Goal: Task Accomplishment & Management: Manage account settings

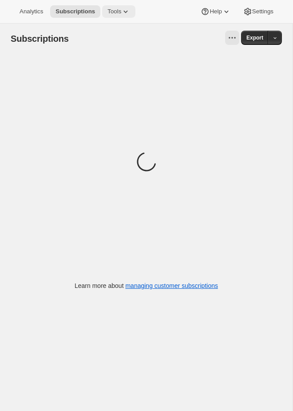
click at [110, 10] on span "Tools" at bounding box center [114, 11] width 14 height 7
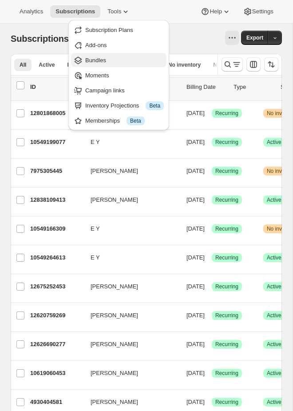
click at [112, 57] on span "Bundles" at bounding box center [124, 60] width 79 height 9
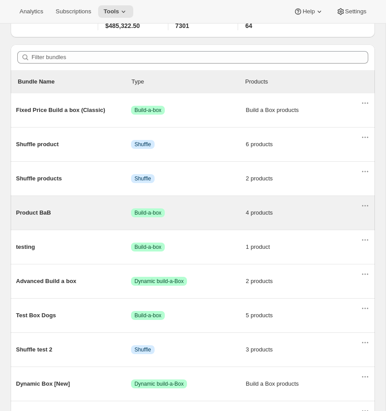
scroll to position [69, 0]
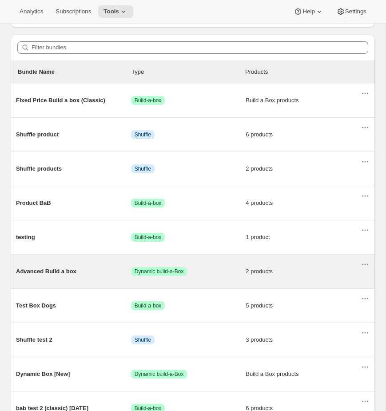
click at [222, 275] on span "Success Dynamic build-a-Box" at bounding box center [188, 271] width 115 height 9
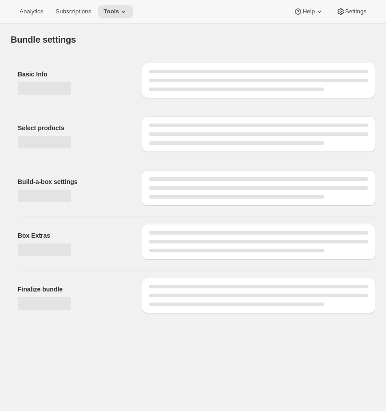
type input "Advanced Build a box"
radio input "true"
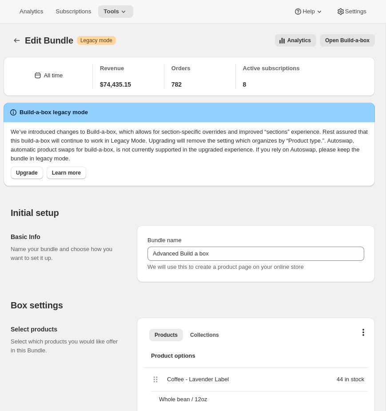
click at [293, 39] on button "Open Build-a-box" at bounding box center [347, 40] width 55 height 12
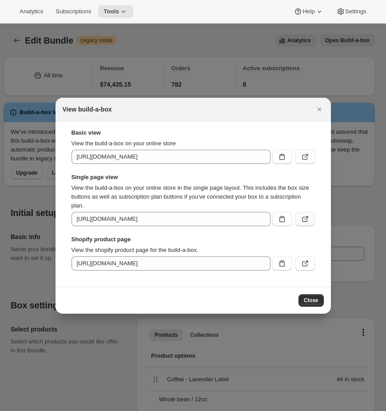
click at [293, 224] on button ":rh3:" at bounding box center [305, 219] width 20 height 14
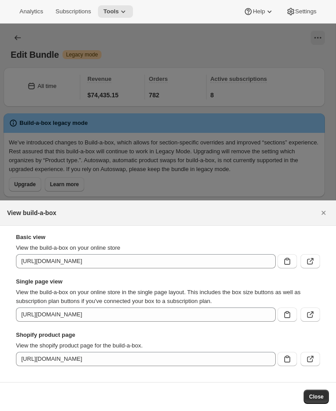
click at [141, 108] on div at bounding box center [168, 205] width 336 height 411
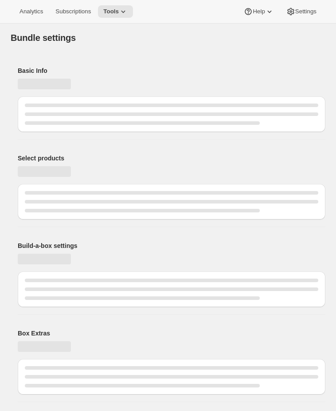
type input "Advanced Build a box"
radio input "true"
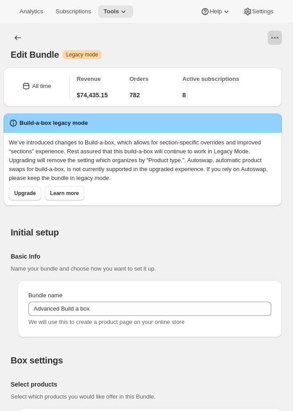
click at [276, 36] on icon "View actions for Edit Bundle" at bounding box center [274, 37] width 9 height 9
click at [271, 70] on span "Open Build-a-box" at bounding box center [254, 72] width 45 height 7
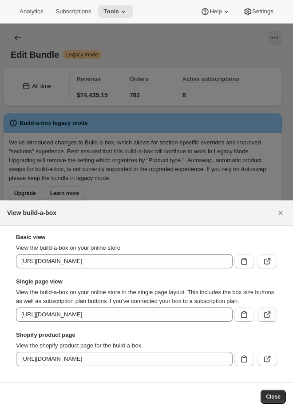
click at [267, 314] on icon ":r2j:" at bounding box center [269, 313] width 4 height 4
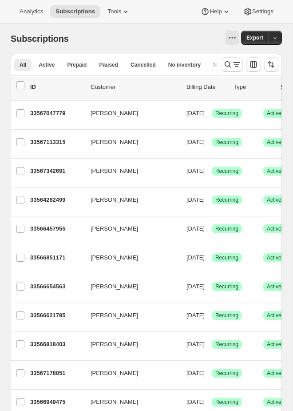
click at [115, 33] on div at bounding box center [159, 38] width 160 height 14
